Goal: Transaction & Acquisition: Purchase product/service

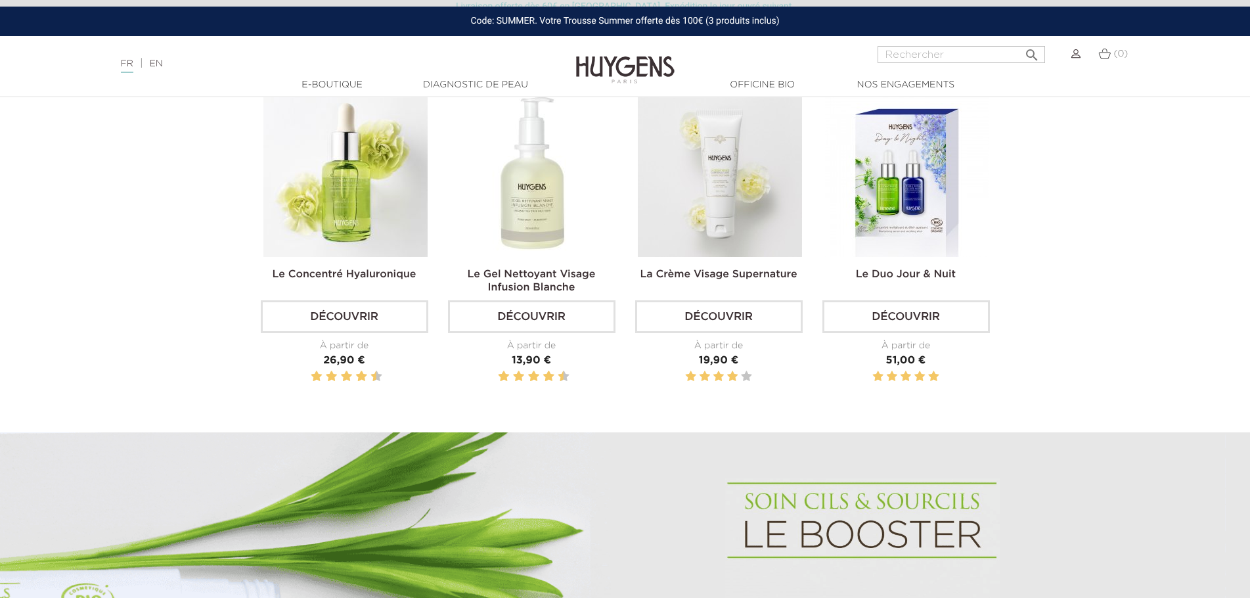
drag, startPoint x: 0, startPoint y: 0, endPoint x: 740, endPoint y: 187, distance: 763.3
click at [740, 187] on img at bounding box center [720, 175] width 164 height 164
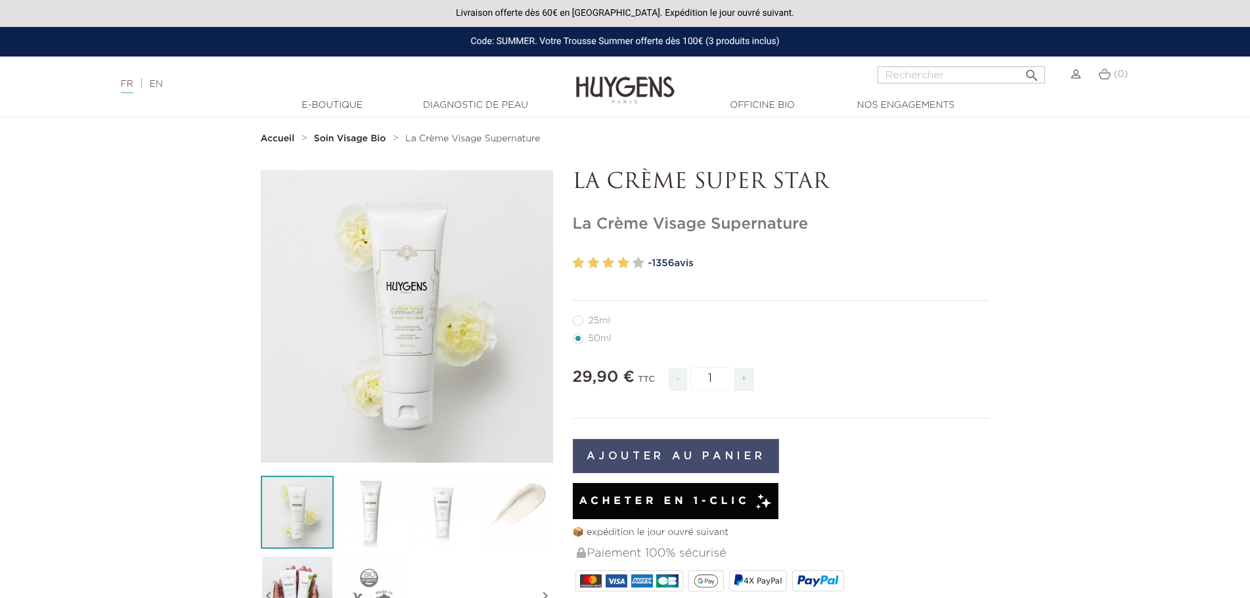
click at [688, 466] on button "Ajouter au panier" at bounding box center [676, 456] width 207 height 34
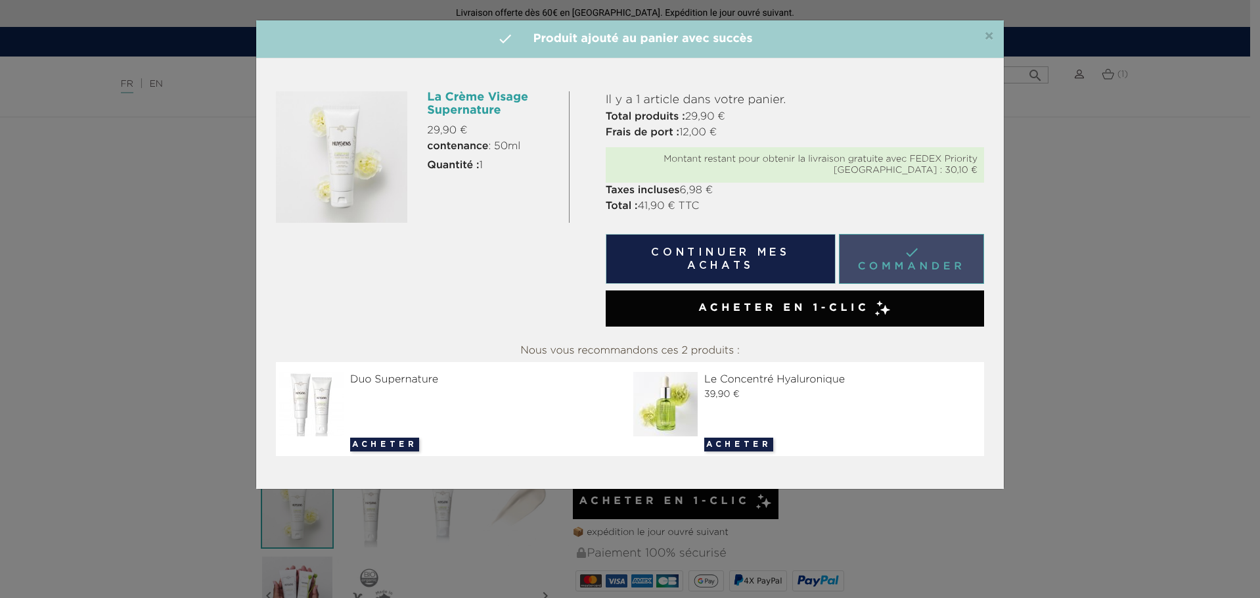
click at [925, 255] on link " Commander" at bounding box center [911, 259] width 145 height 50
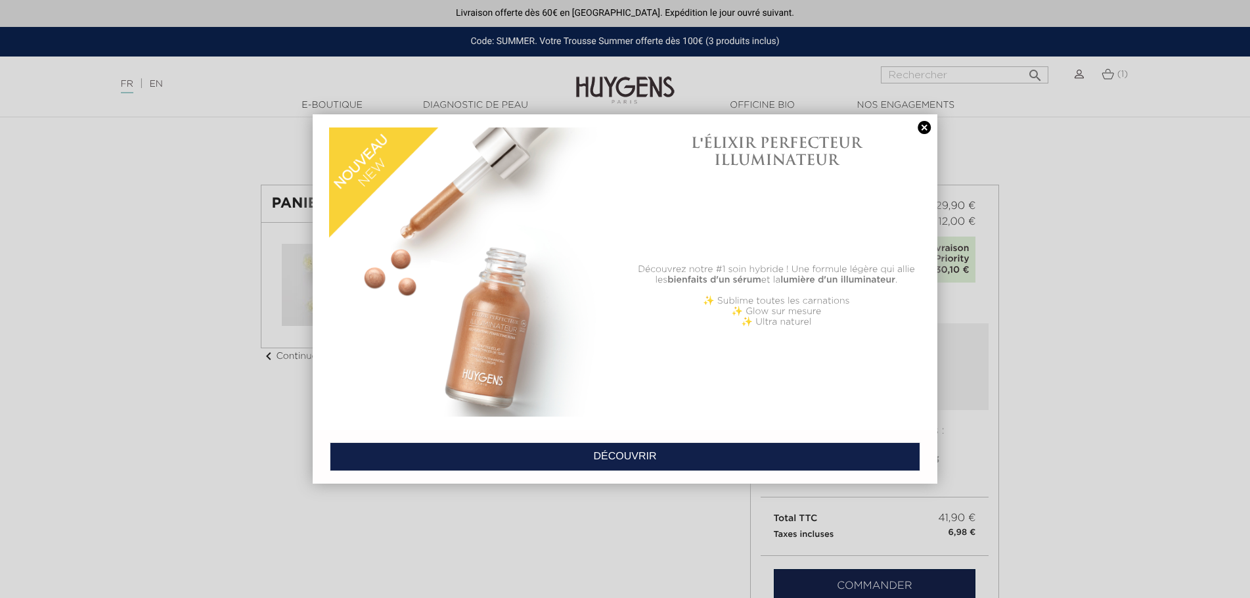
click at [925, 125] on link at bounding box center [924, 128] width 18 height 14
